Goal: Use online tool/utility: Utilize a website feature to perform a specific function

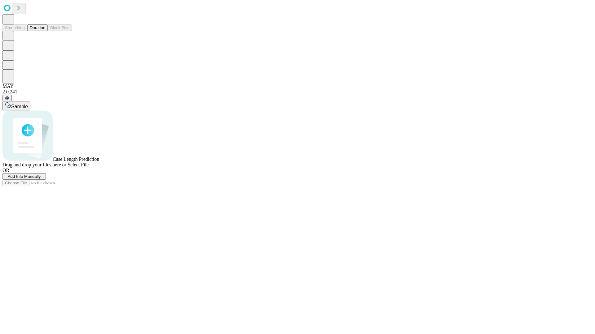
click at [45, 31] on button "Duration" at bounding box center [37, 27] width 20 height 7
click at [41, 179] on span "Add Info Manually" at bounding box center [24, 176] width 33 height 5
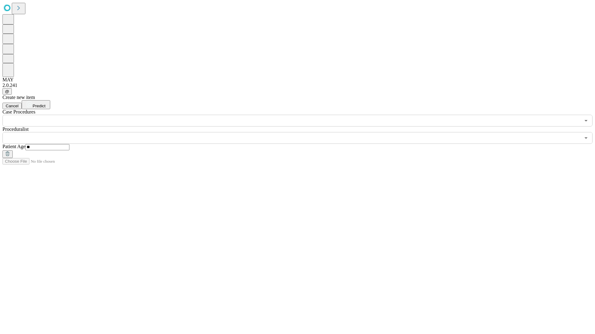
type input "**"
click at [302, 132] on input "text" at bounding box center [291, 138] width 578 height 12
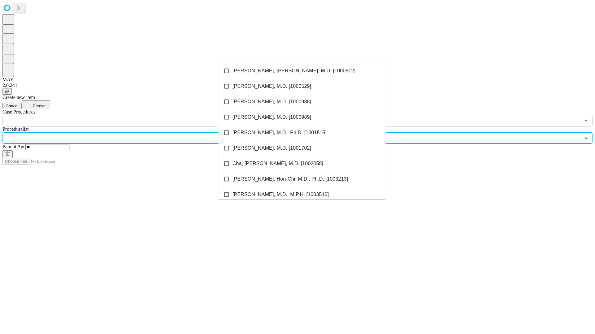
click at [302, 71] on li "[PERSON_NAME], [PERSON_NAME], M.D. [1000512]" at bounding box center [301, 70] width 167 height 15
click at [130, 115] on input "text" at bounding box center [291, 121] width 578 height 12
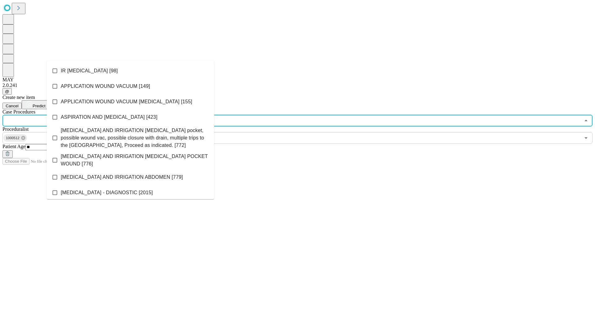
click at [130, 71] on li "IR [MEDICAL_DATA] [98]" at bounding box center [130, 70] width 167 height 15
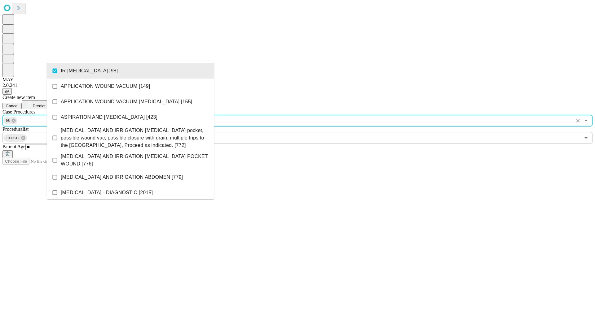
click at [45, 104] on span "Predict" at bounding box center [39, 106] width 13 height 5
